Goal: Transaction & Acquisition: Purchase product/service

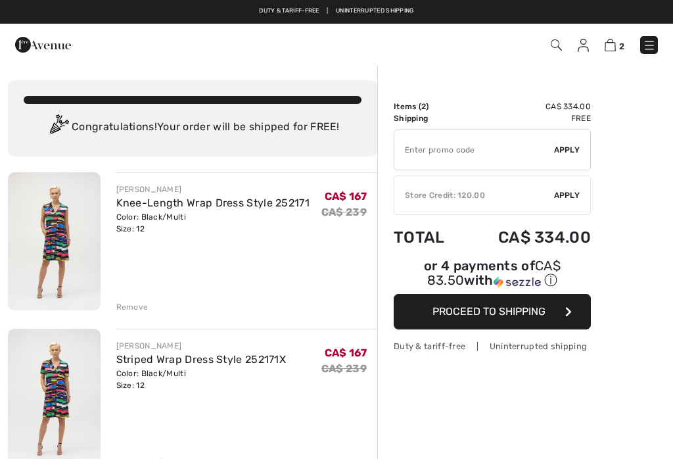
checkbox input "true"
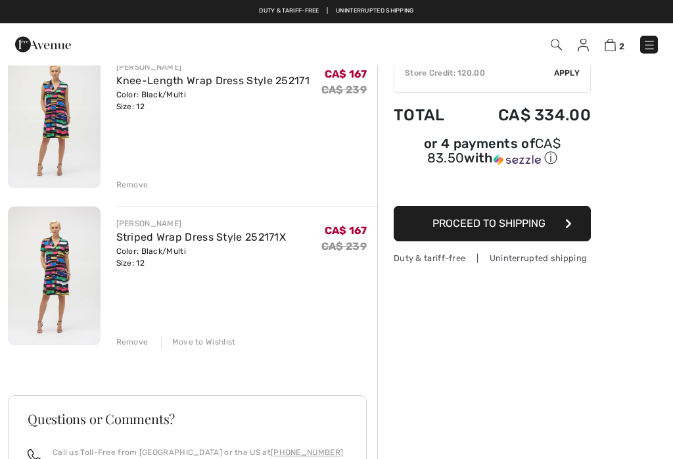
scroll to position [122, 0]
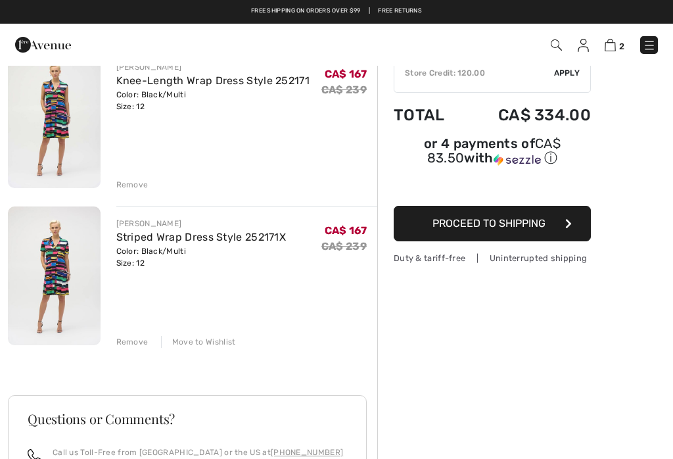
click at [208, 345] on div "Move to Wishlist" at bounding box center [198, 342] width 75 height 12
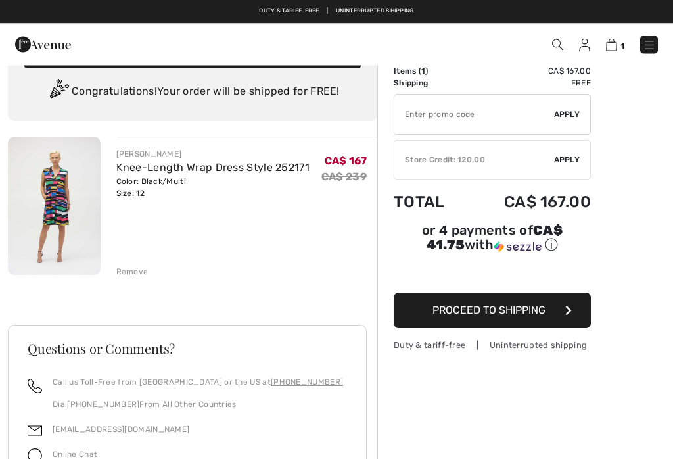
scroll to position [34, 0]
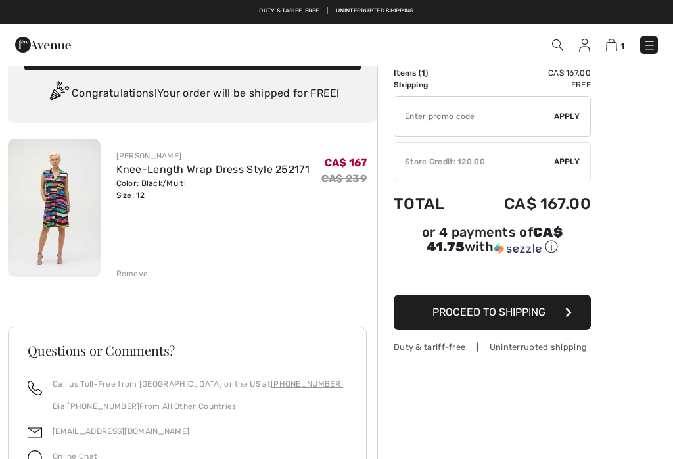
click at [137, 266] on div "Remove" at bounding box center [247, 272] width 262 height 14
click at [137, 280] on div "JOSEPH RIBKOFF Knee-Length Wrap Dress Style 252171 Color: Black/Multi Size: 12 …" at bounding box center [192, 395] width 369 height 513
click at [137, 275] on div "Remove" at bounding box center [132, 274] width 32 height 12
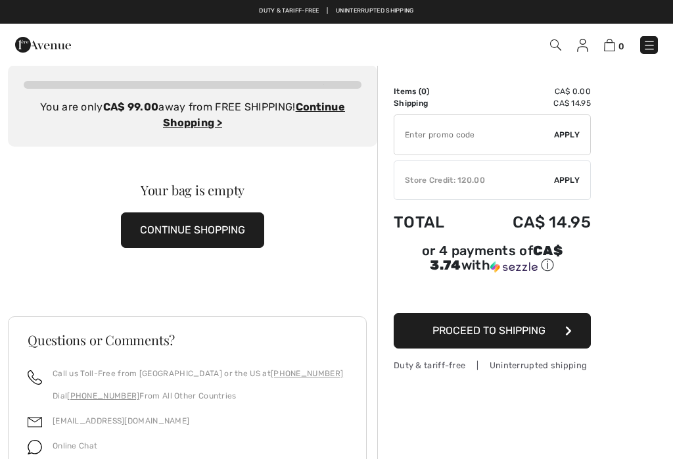
scroll to position [0, 0]
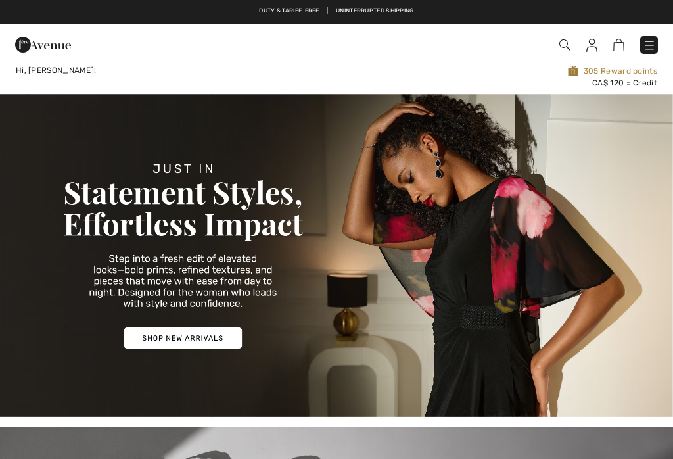
checkbox input "true"
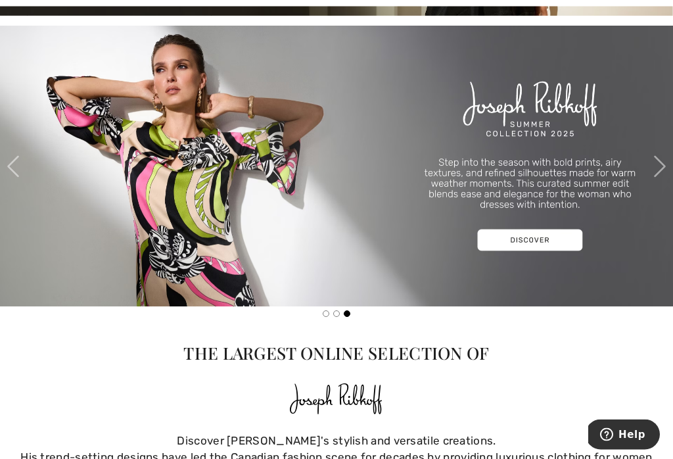
scroll to position [402, 0]
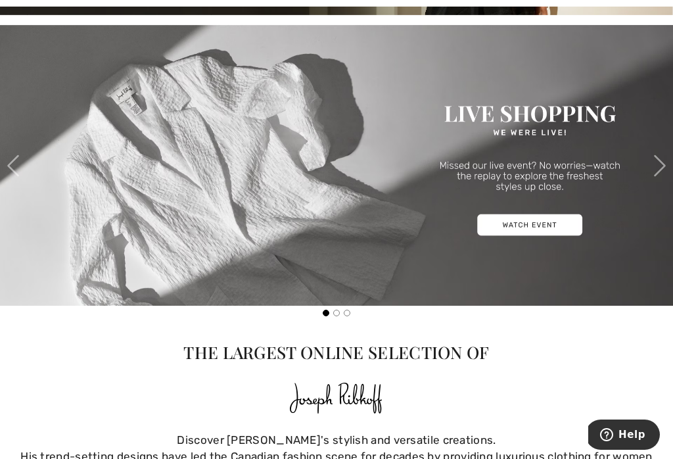
click at [521, 222] on img at bounding box center [336, 165] width 673 height 281
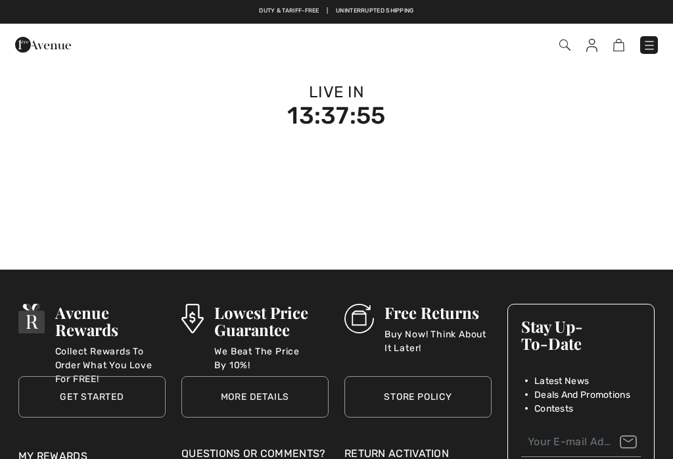
checkbox input "true"
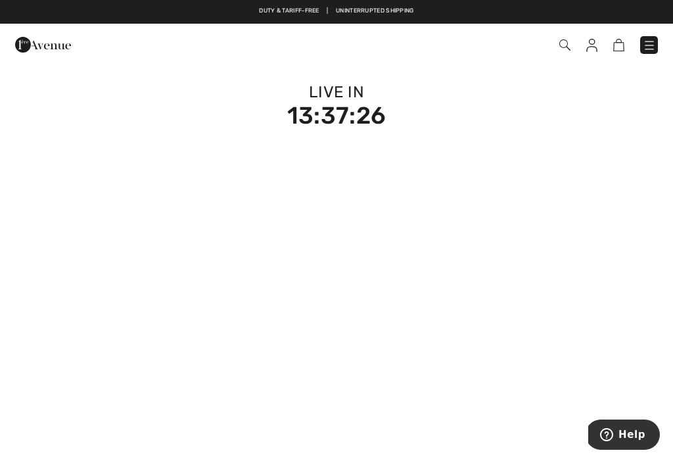
click at [564, 43] on img at bounding box center [564, 44] width 11 height 11
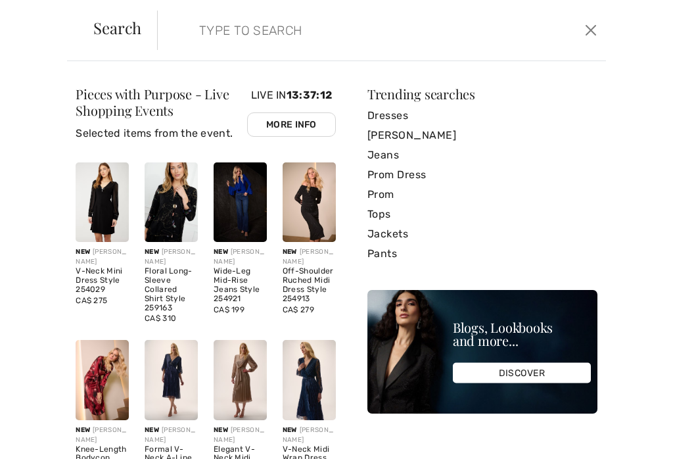
click at [199, 27] on input "search" at bounding box center [336, 30] width 294 height 39
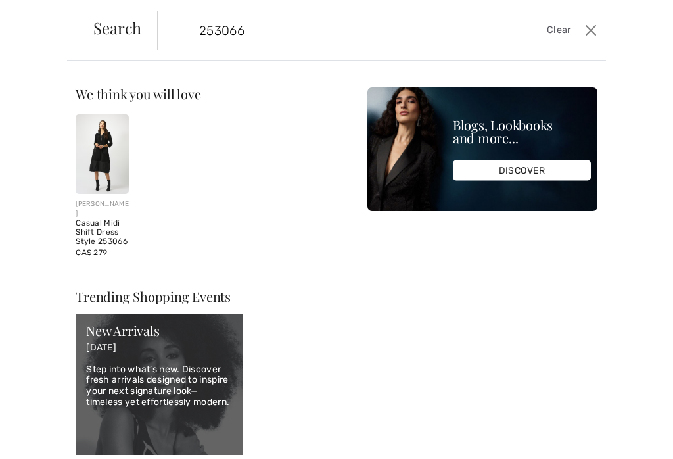
type input "253066"
click at [105, 165] on img at bounding box center [102, 154] width 53 height 80
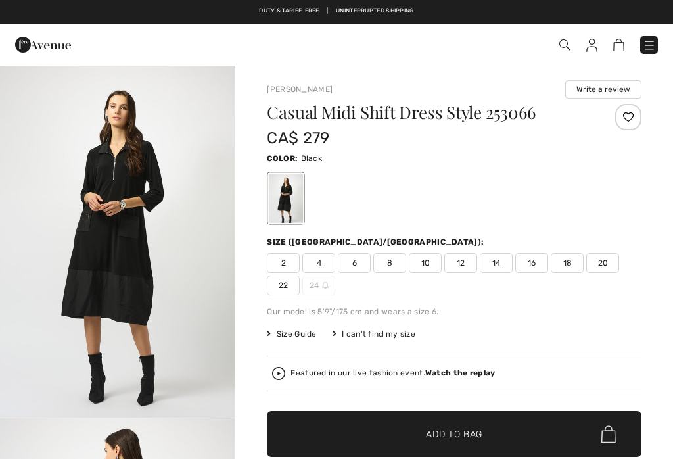
checkbox input "true"
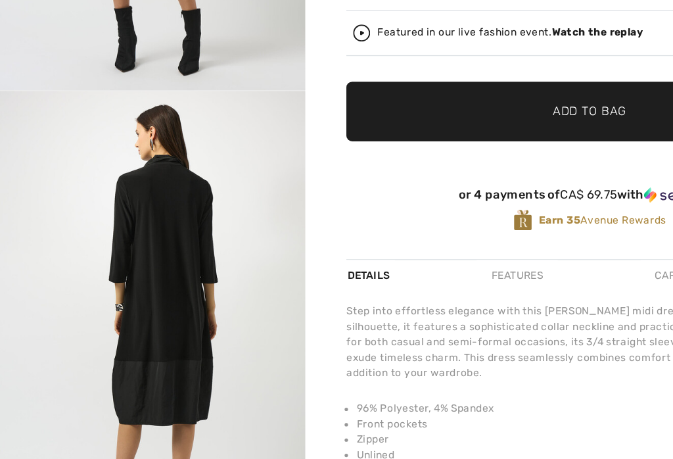
checkbox input "true"
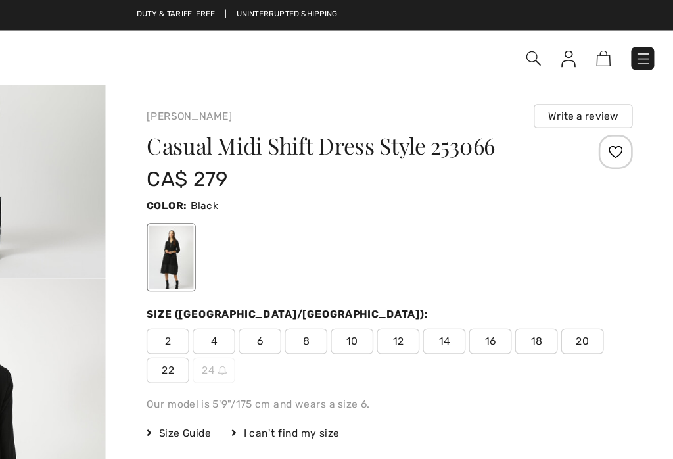
click at [615, 120] on div at bounding box center [628, 117] width 26 height 26
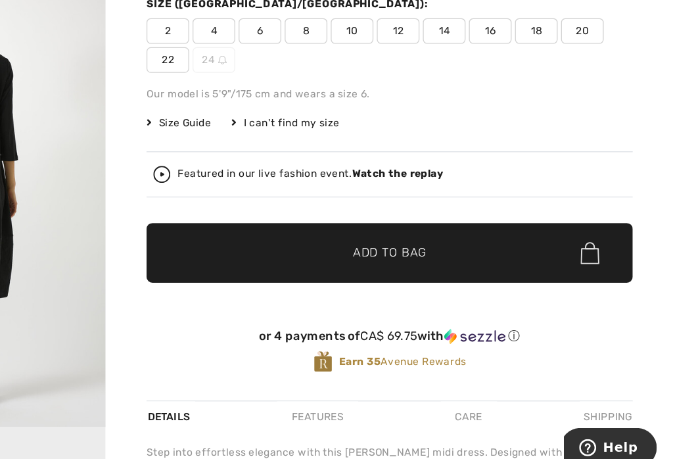
scroll to position [150, 0]
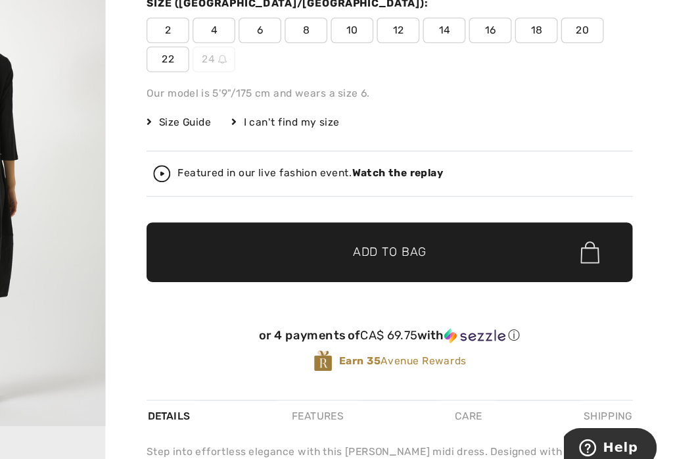
click at [272, 217] on img at bounding box center [278, 223] width 13 height 13
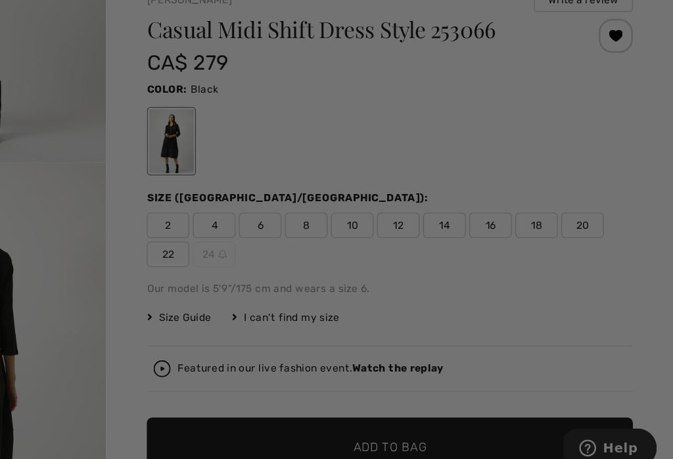
scroll to position [0, 0]
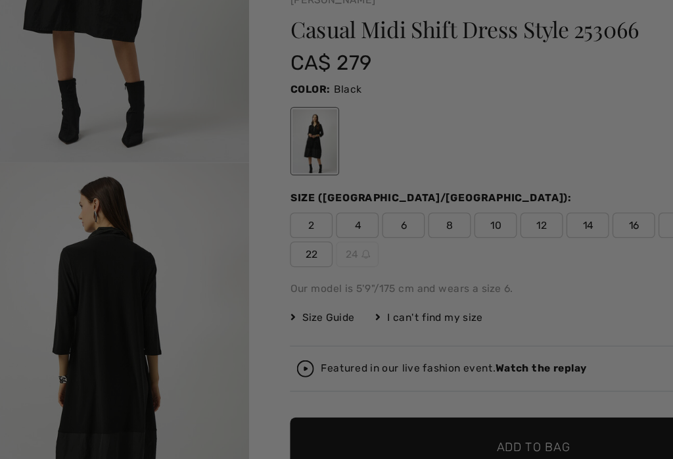
checkbox input "true"
